Goal: Transaction & Acquisition: Purchase product/service

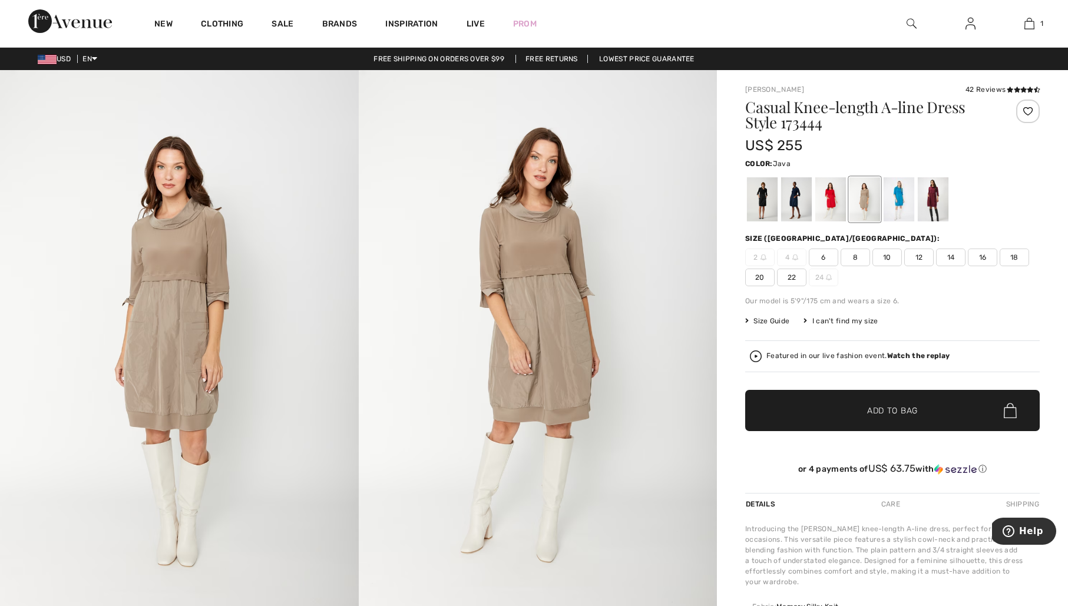
click at [922, 258] on span "12" at bounding box center [918, 258] width 29 height 18
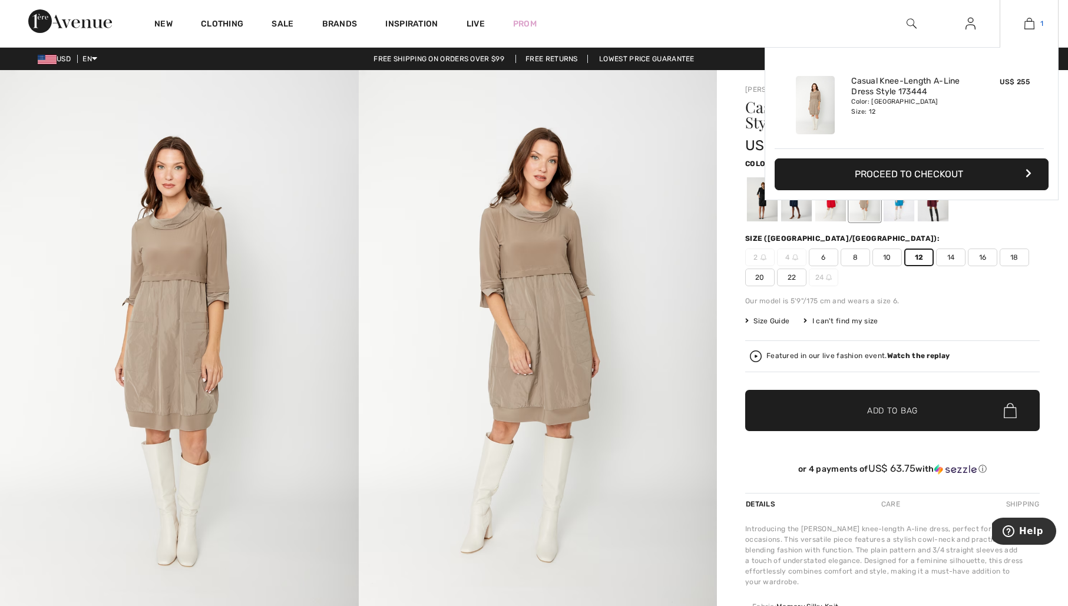
click at [1025, 22] on img at bounding box center [1029, 23] width 10 height 14
click at [959, 172] on button "Proceed to Checkout" at bounding box center [911, 174] width 274 height 32
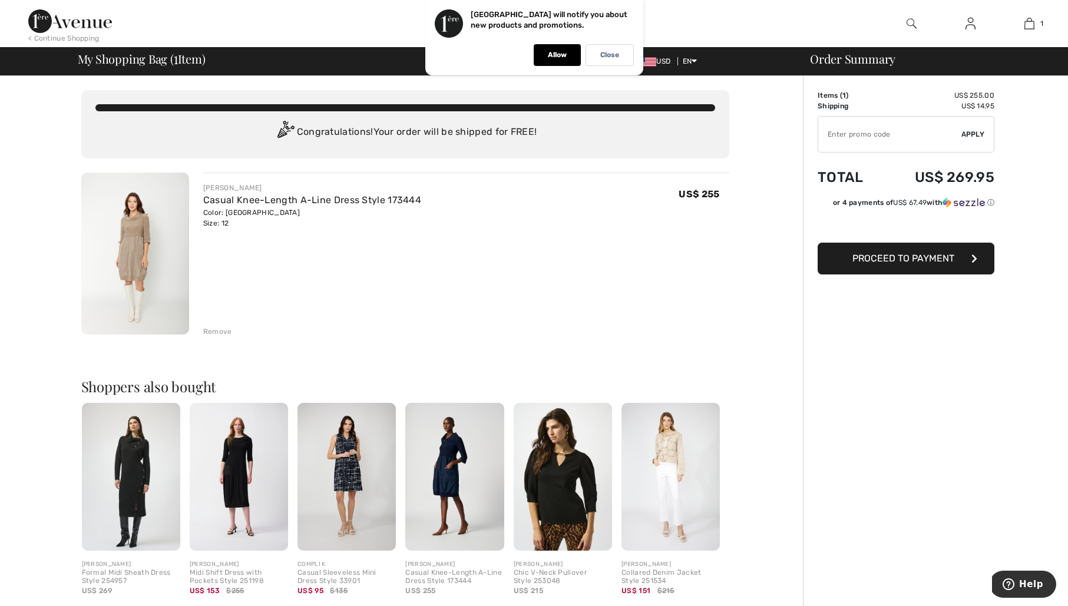
click at [922, 259] on span "Proceed to Payment" at bounding box center [903, 258] width 102 height 11
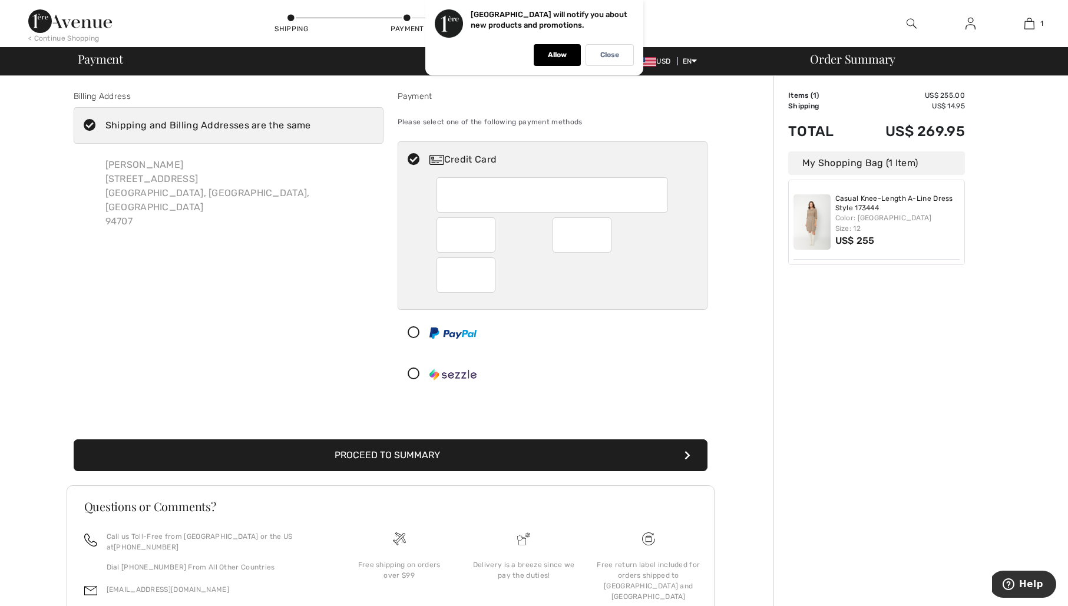
click at [582, 338] on div at bounding box center [547, 332] width 299 height 35
